Goal: Information Seeking & Learning: Learn about a topic

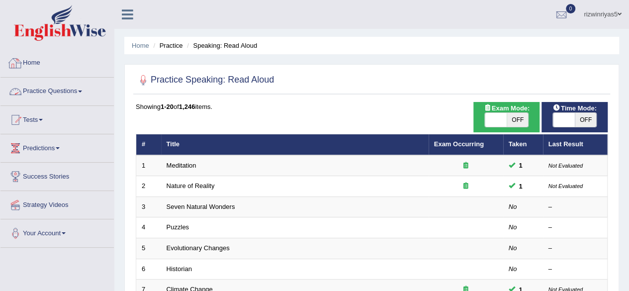
click at [54, 87] on link "Practice Questions" at bounding box center [56, 90] width 113 height 25
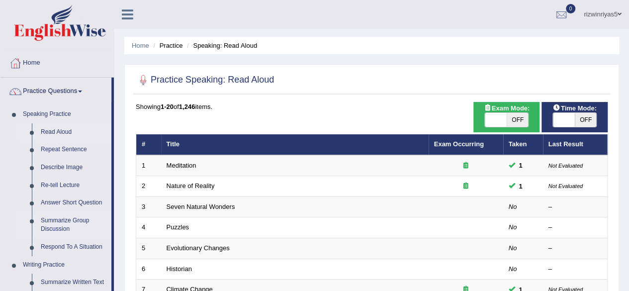
click at [71, 219] on link "Summarize Group Discussion" at bounding box center [73, 225] width 75 height 26
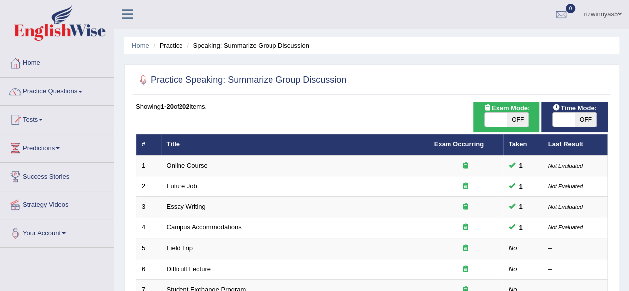
click at [511, 119] on span "OFF" at bounding box center [518, 120] width 22 height 14
checkbox input "true"
click at [581, 121] on span "OFF" at bounding box center [586, 120] width 22 height 14
checkbox input "true"
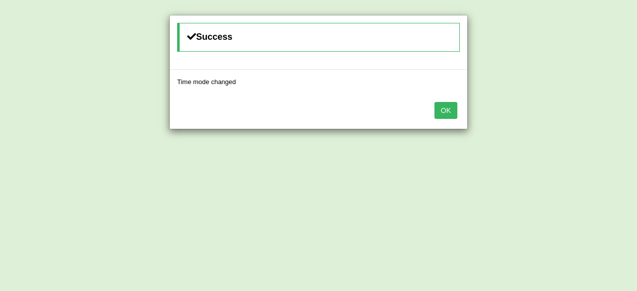
click at [450, 108] on button "OK" at bounding box center [445, 110] width 23 height 17
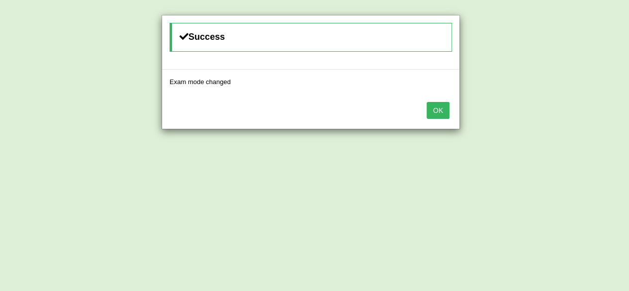
click at [450, 108] on div "OK" at bounding box center [310, 111] width 297 height 35
click at [450, 108] on button "OK" at bounding box center [438, 110] width 23 height 17
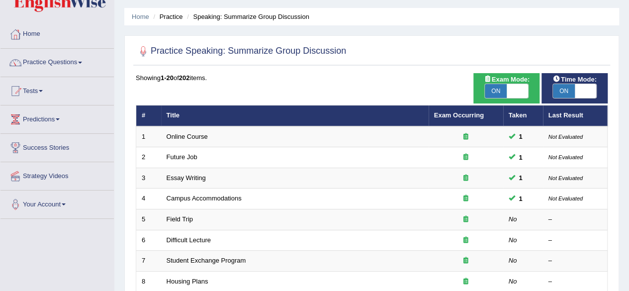
scroll to position [58, 0]
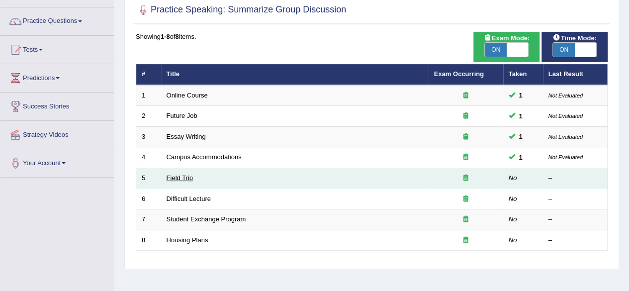
click at [186, 179] on link "Field Trip" at bounding box center [180, 177] width 26 height 7
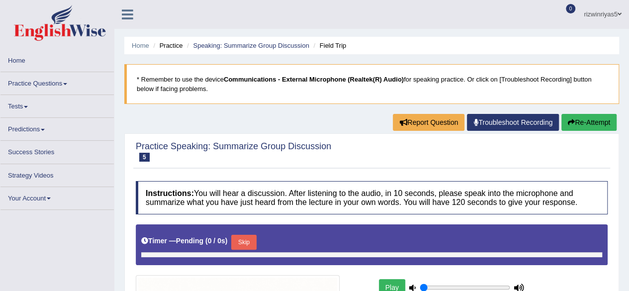
type input "0.9"
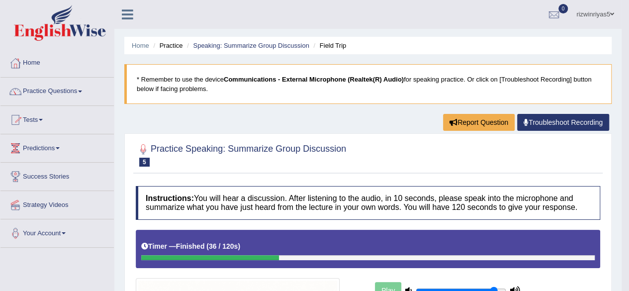
click at [59, 122] on link "Tests" at bounding box center [56, 118] width 113 height 25
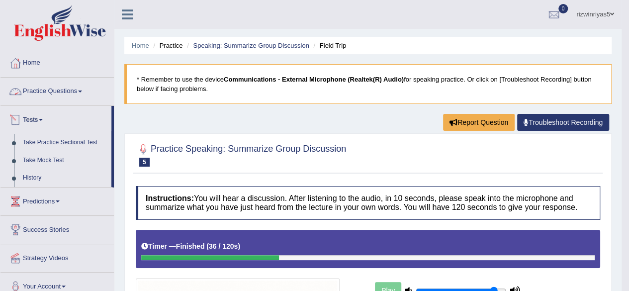
click at [43, 117] on link "Tests" at bounding box center [55, 118] width 111 height 25
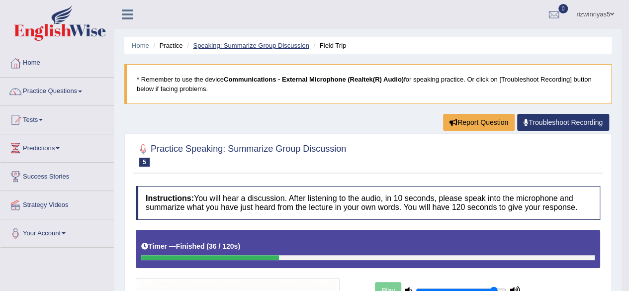
click at [280, 47] on link "Speaking: Summarize Group Discussion" at bounding box center [251, 45] width 116 height 7
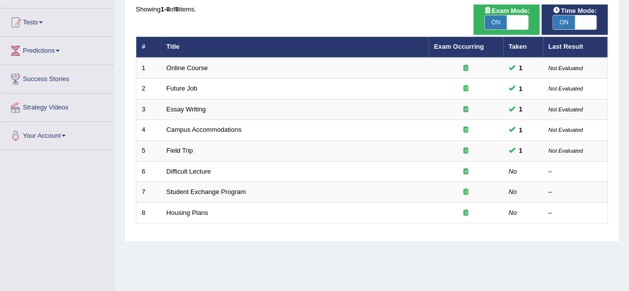
scroll to position [100, 0]
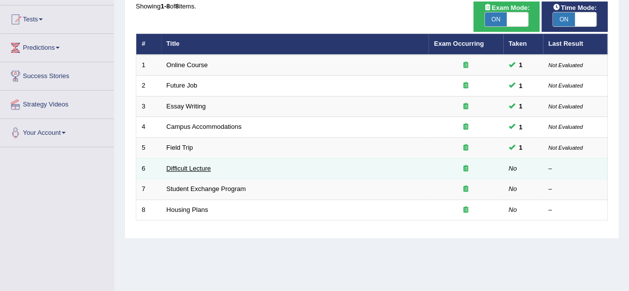
click at [203, 169] on link "Difficult Lecture" at bounding box center [189, 168] width 44 height 7
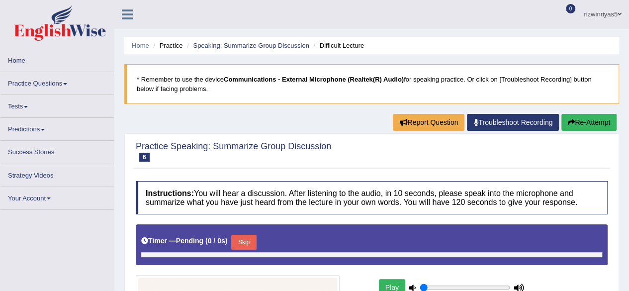
type input "0.9"
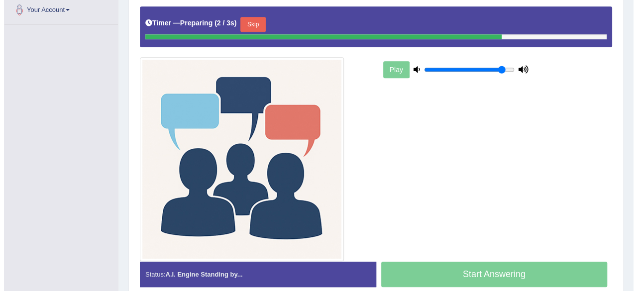
scroll to position [221, 0]
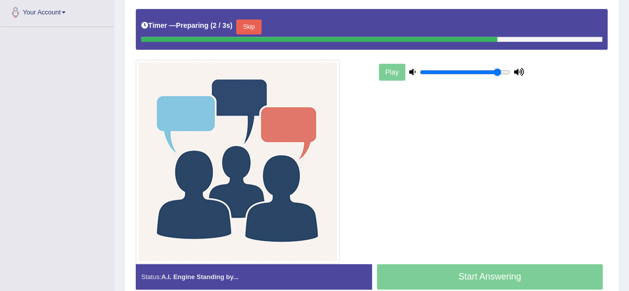
drag, startPoint x: 636, startPoint y: 53, endPoint x: 636, endPoint y: 161, distance: 107.9
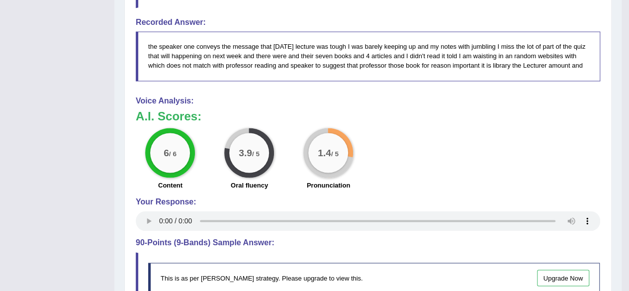
scroll to position [696, 0]
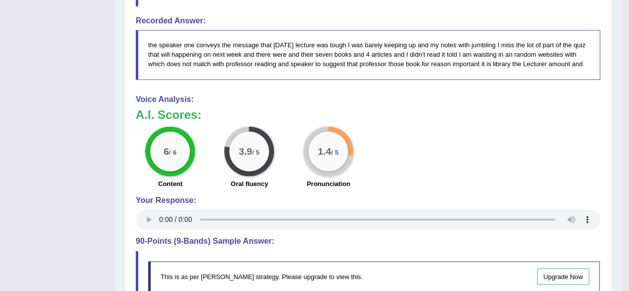
drag, startPoint x: 633, startPoint y: 139, endPoint x: 636, endPoint y: 296, distance: 157.7
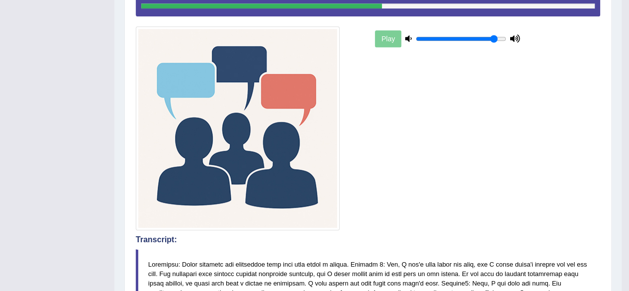
scroll to position [0, 0]
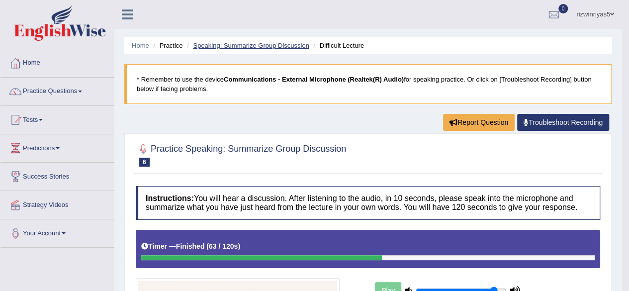
click at [281, 42] on link "Speaking: Summarize Group Discussion" at bounding box center [251, 45] width 116 height 7
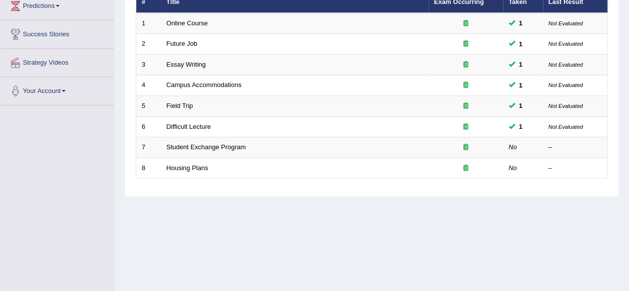
click at [629, 149] on html "Toggle navigation Home Practice Questions Speaking Practice Read Aloud Repeat S…" at bounding box center [314, 3] width 629 height 291
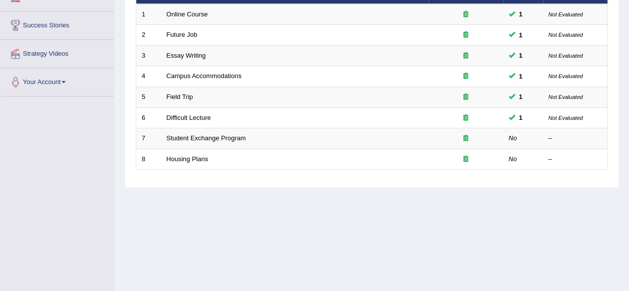
scroll to position [36, 0]
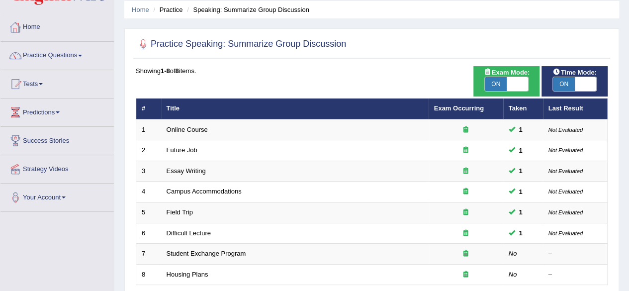
drag, startPoint x: 636, startPoint y: 81, endPoint x: 38, endPoint y: 22, distance: 600.7
click at [38, 22] on link "Home" at bounding box center [56, 25] width 113 height 25
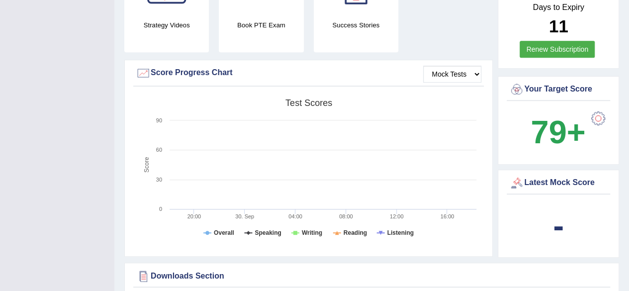
scroll to position [250, 0]
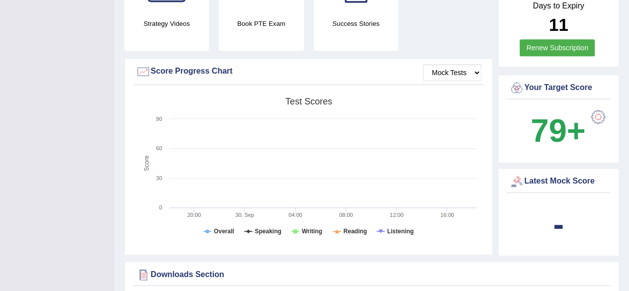
drag, startPoint x: 636, startPoint y: 24, endPoint x: 636, endPoint y: 73, distance: 48.7
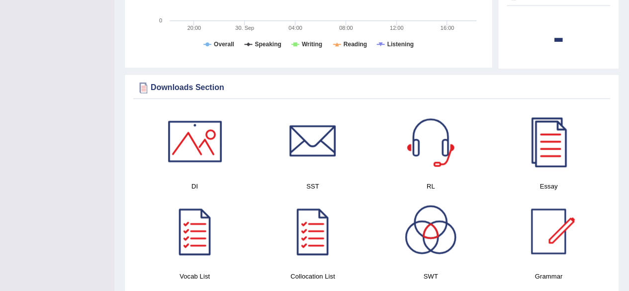
scroll to position [444, 0]
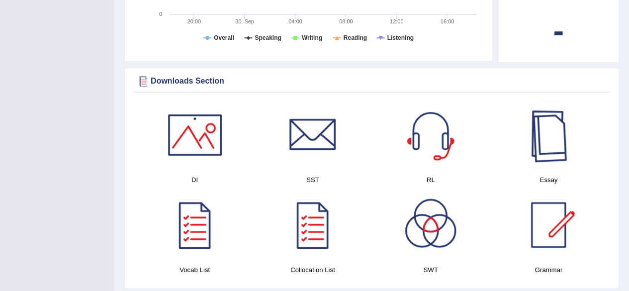
click at [556, 105] on div at bounding box center [549, 135] width 70 height 70
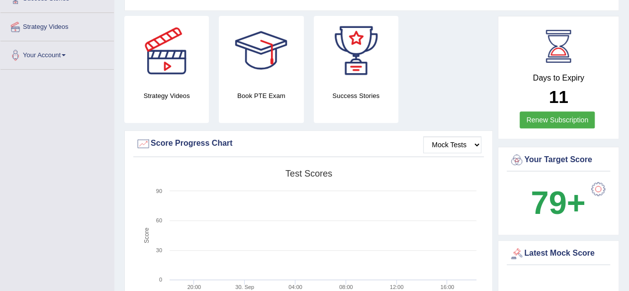
scroll to position [0, 0]
